Goal: Task Accomplishment & Management: Manage account settings

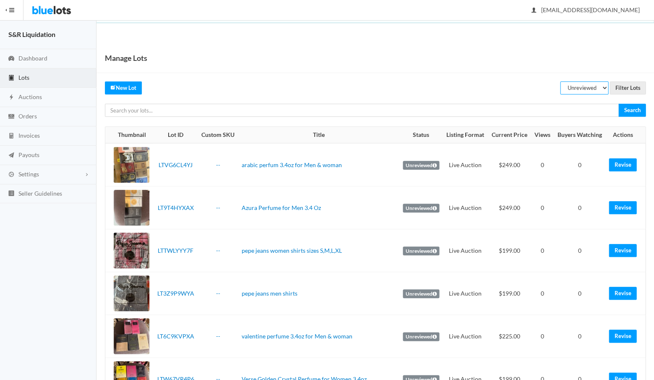
select select "listed"
click at [628, 85] on input "Filter Lots" at bounding box center [628, 87] width 36 height 13
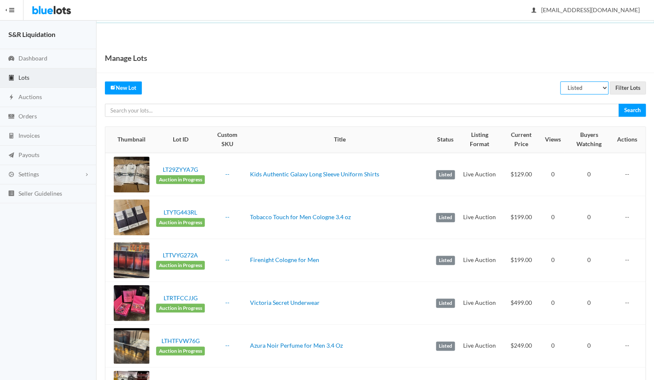
select select "sold"
click at [626, 85] on input "Filter Lots" at bounding box center [628, 87] width 36 height 13
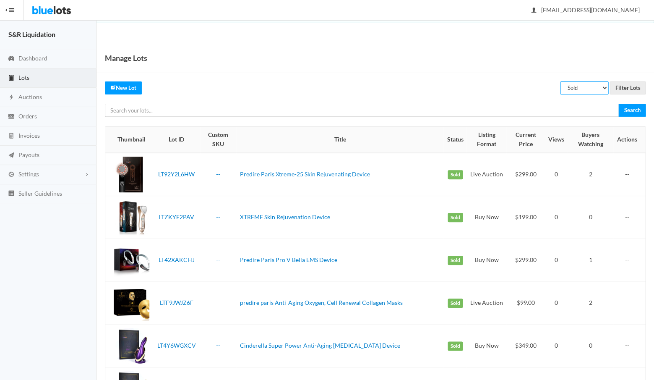
select select
click at [628, 87] on input "Filter Lots" at bounding box center [628, 87] width 36 height 13
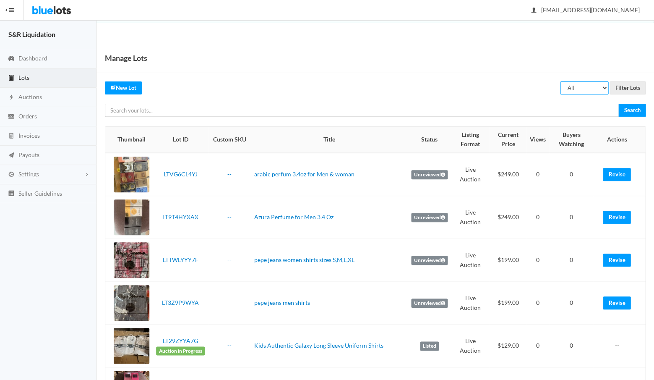
select select "unreviewed"
click at [628, 89] on input "Filter Lots" at bounding box center [628, 87] width 36 height 13
